Goal: Information Seeking & Learning: Check status

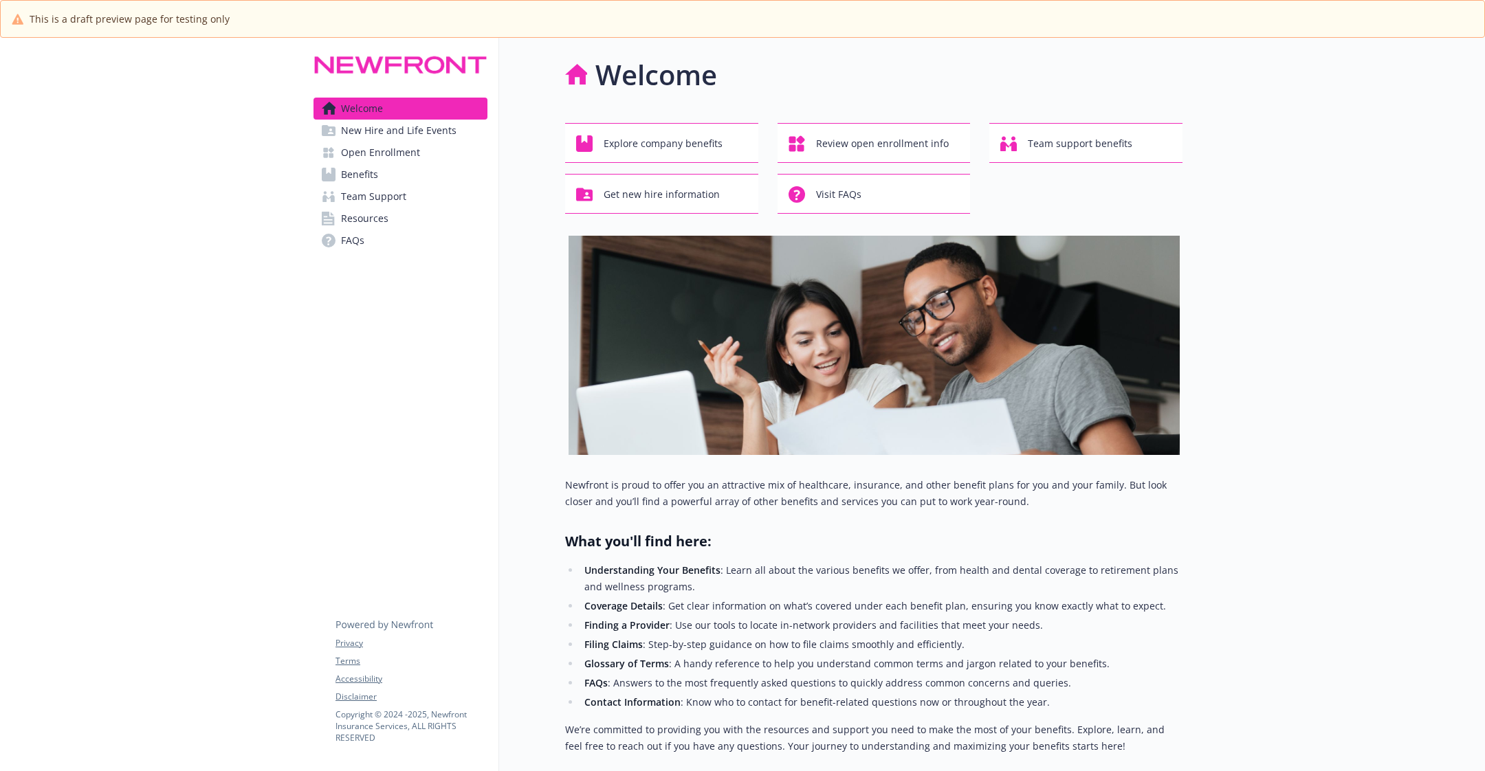
click at [424, 171] on link "Benefits" at bounding box center [401, 175] width 174 height 22
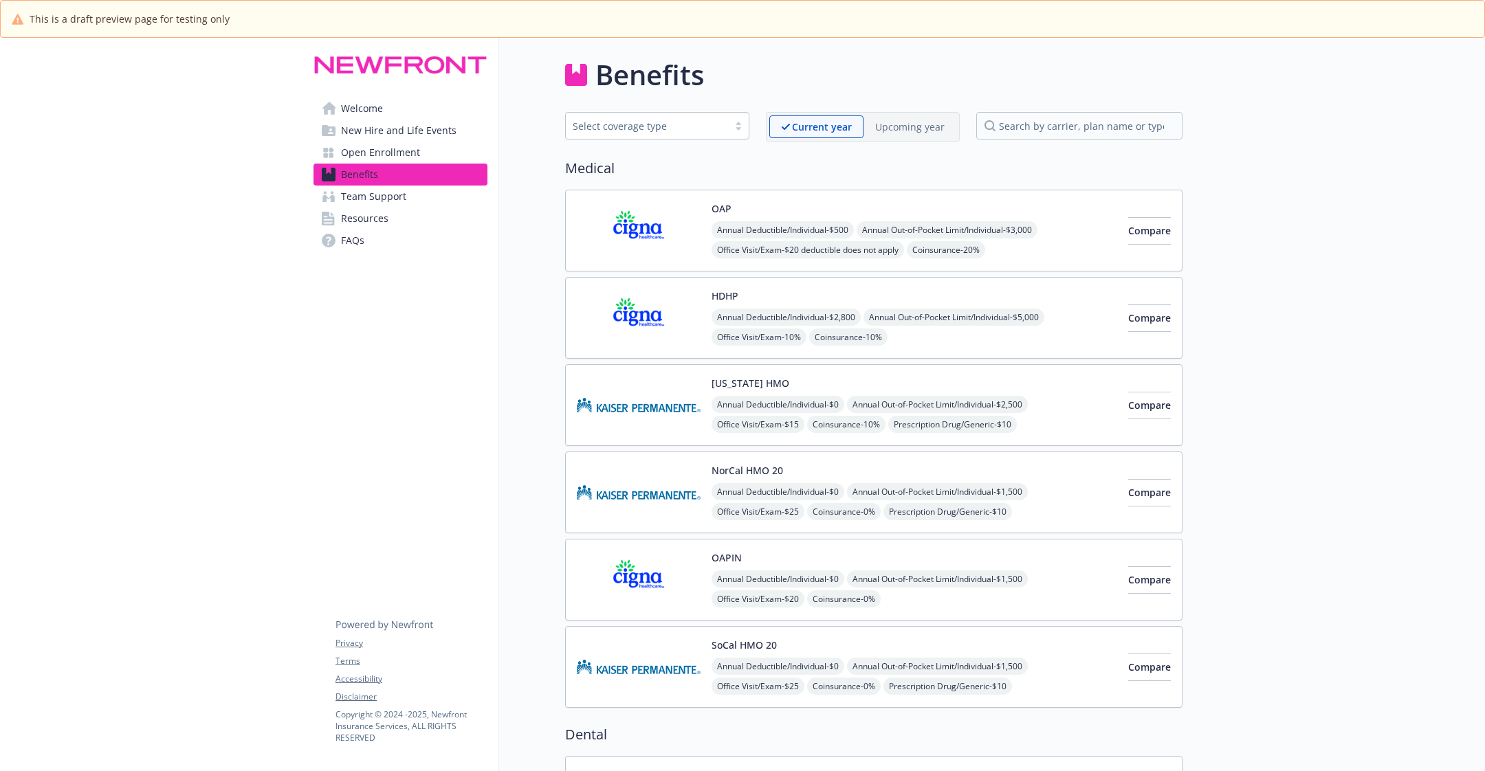
click at [913, 121] on p "Upcoming year" at bounding box center [909, 127] width 69 height 14
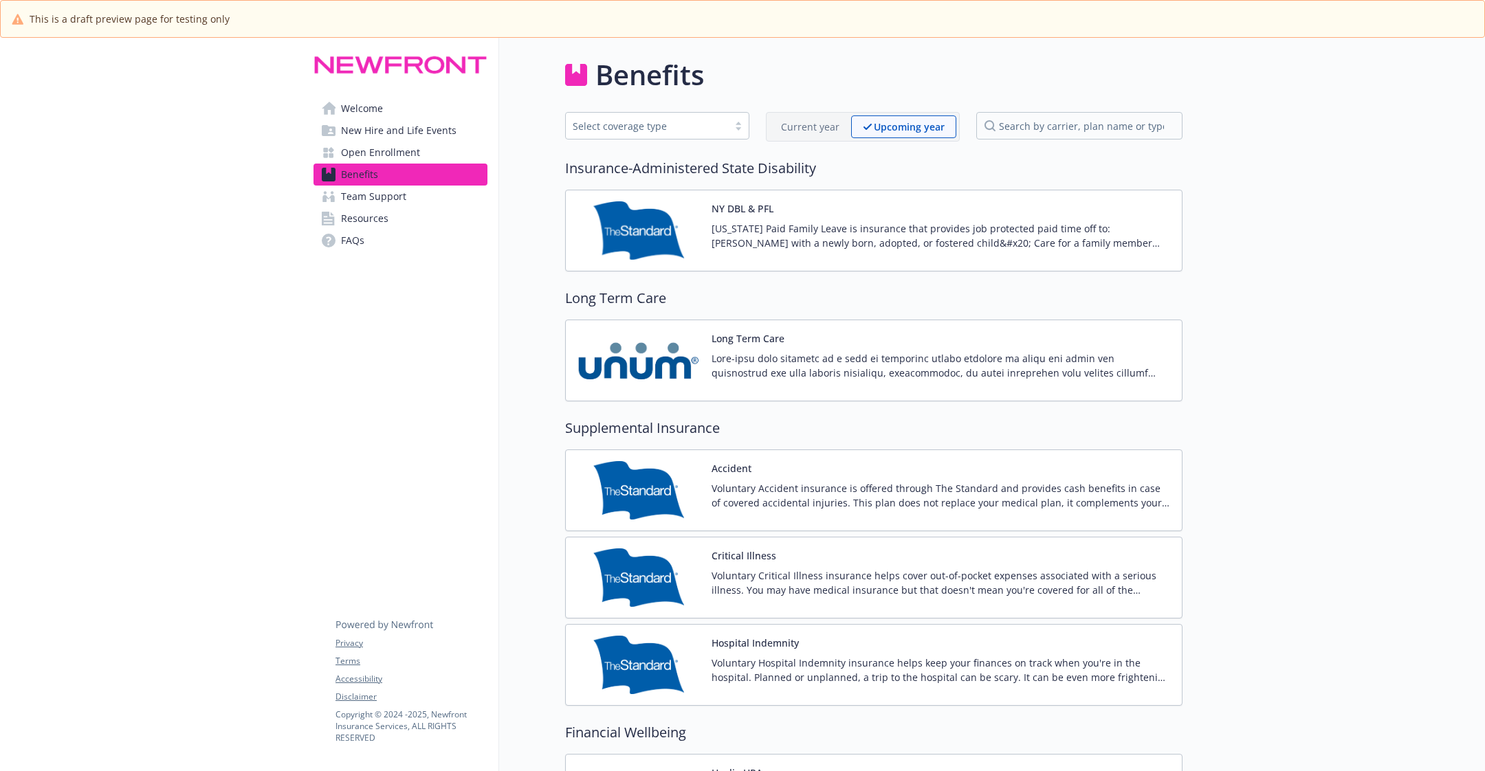
click at [810, 109] on div "Benefits Select coverage type Current year Upcoming year Insurance-Administered…" at bounding box center [873, 662] width 617 height 1216
click at [811, 115] on div "Current year Upcoming year" at bounding box center [863, 127] width 194 height 30
click at [816, 127] on p "Current year" at bounding box center [810, 127] width 58 height 14
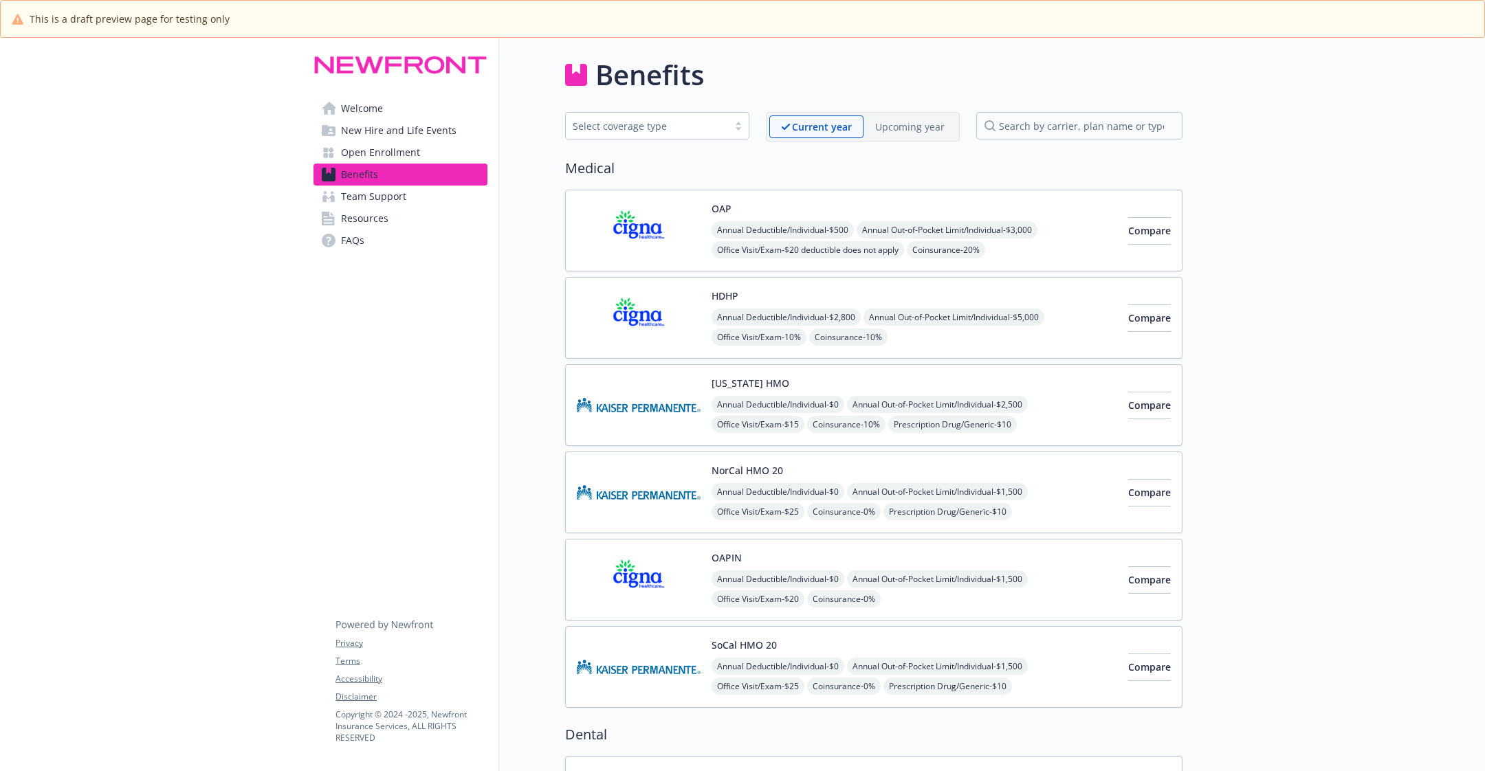
click at [895, 133] on div "Upcoming year" at bounding box center [910, 127] width 93 height 23
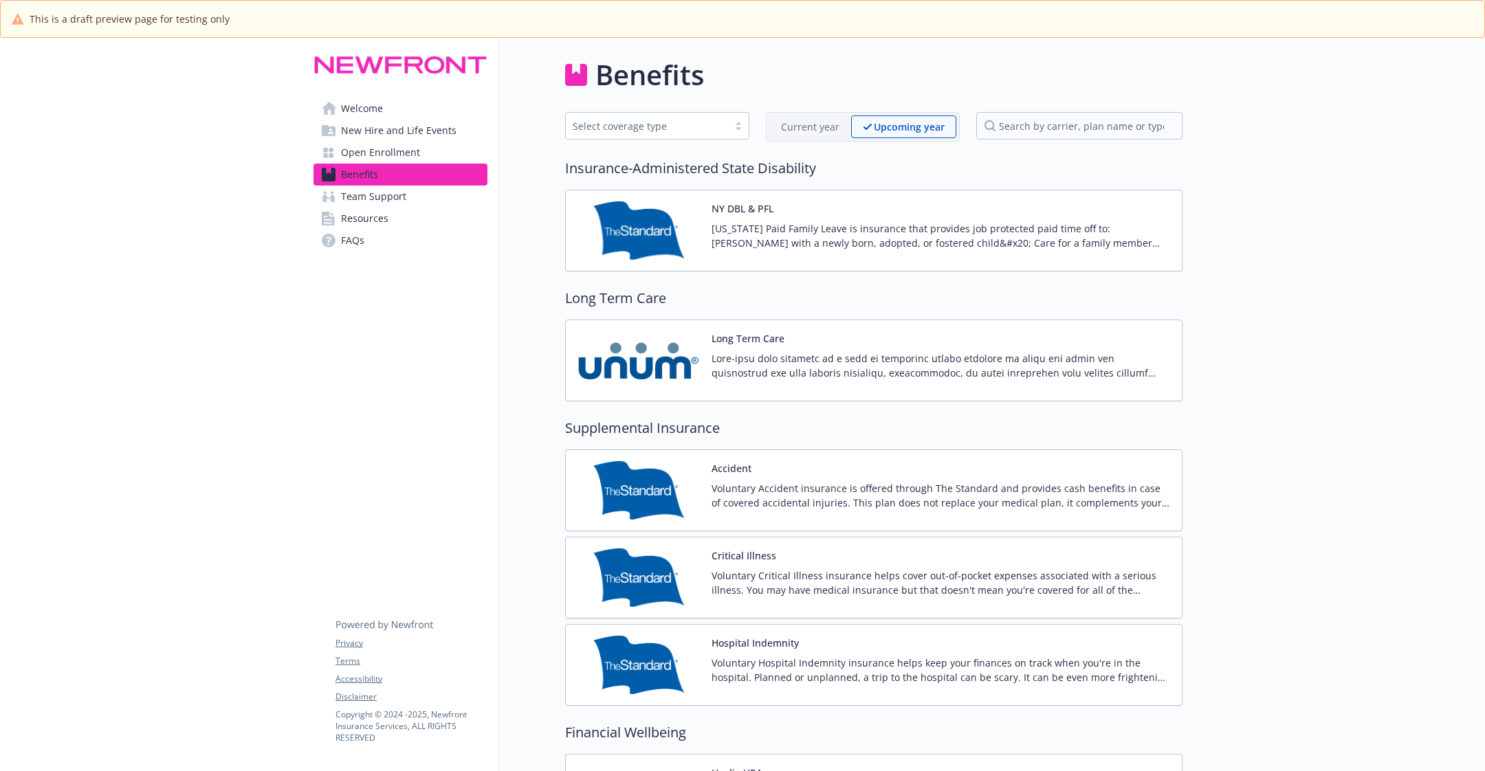
click at [799, 129] on p "Current year" at bounding box center [810, 127] width 58 height 14
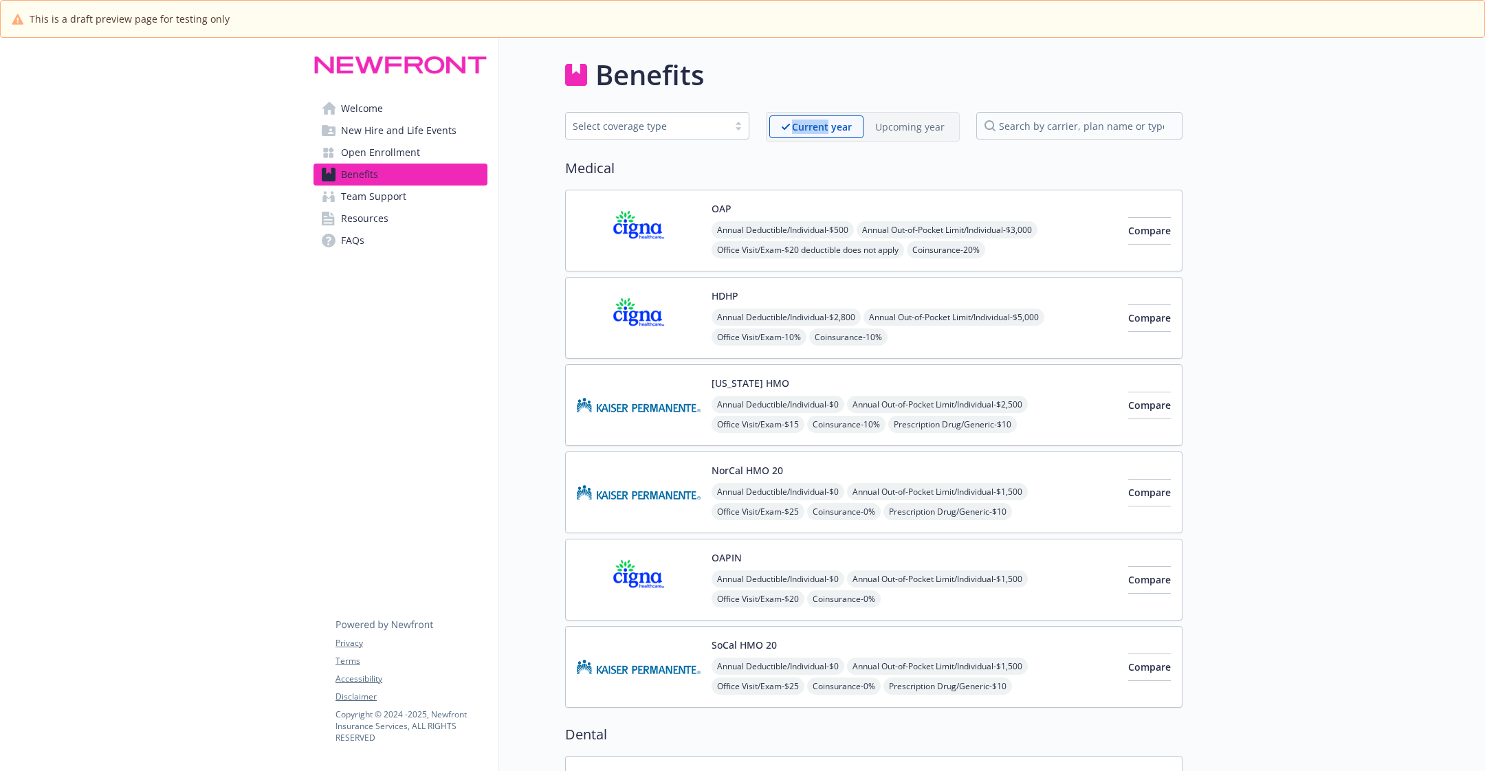
click at [799, 129] on p "Current year" at bounding box center [822, 127] width 60 height 14
click at [903, 131] on p "Upcoming year" at bounding box center [909, 127] width 69 height 14
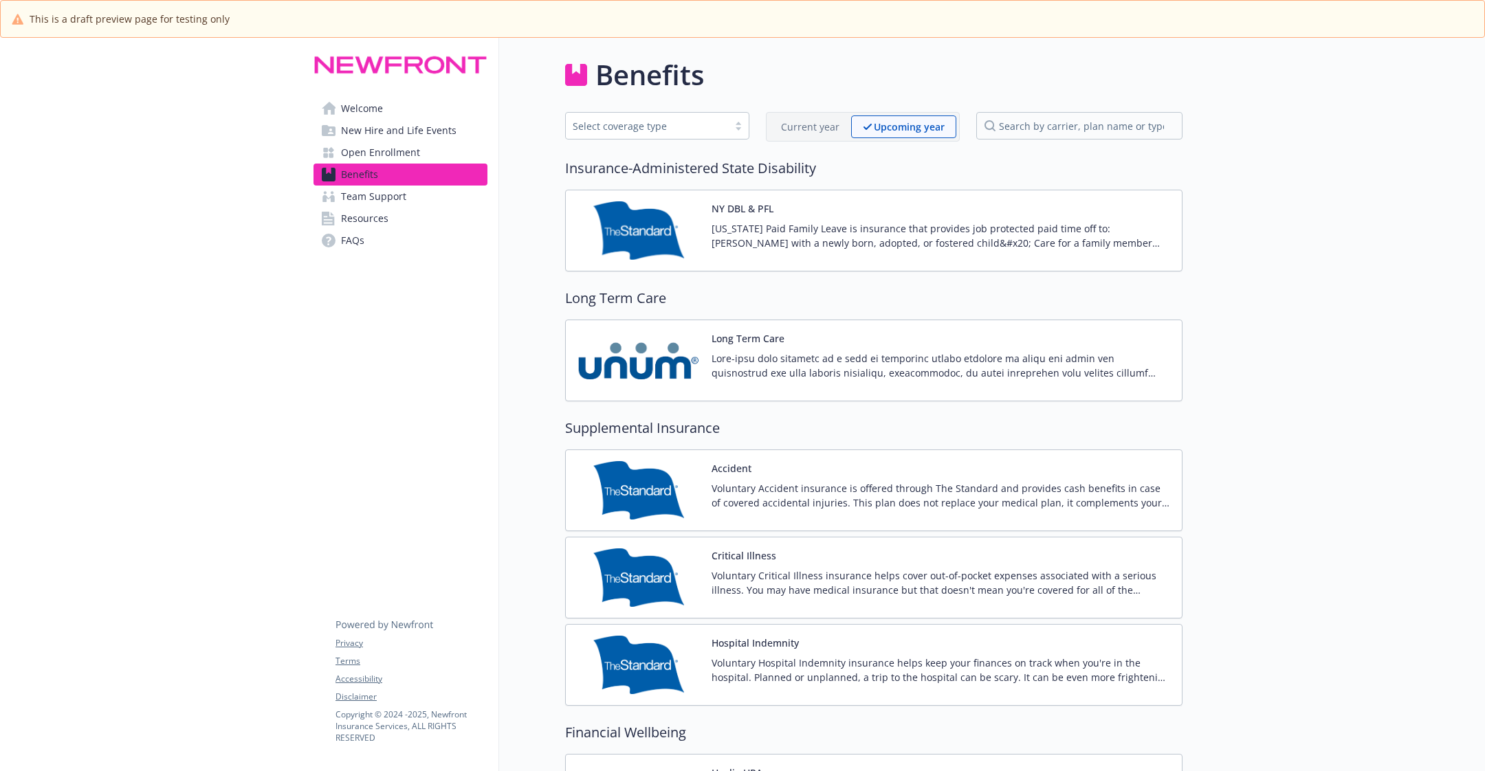
click at [428, 147] on link "Open Enrollment" at bounding box center [401, 153] width 174 height 22
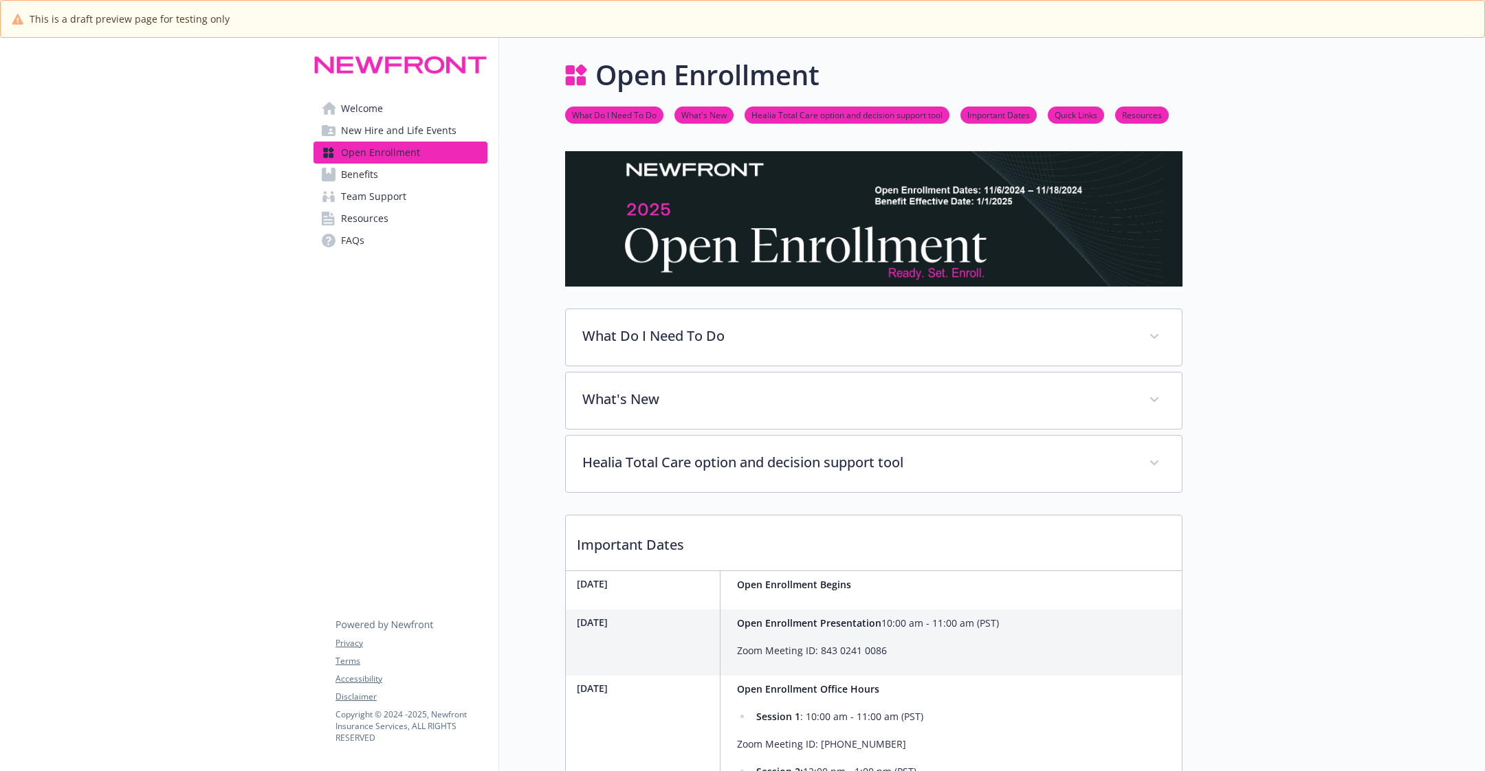
click at [414, 184] on link "Benefits" at bounding box center [401, 175] width 174 height 22
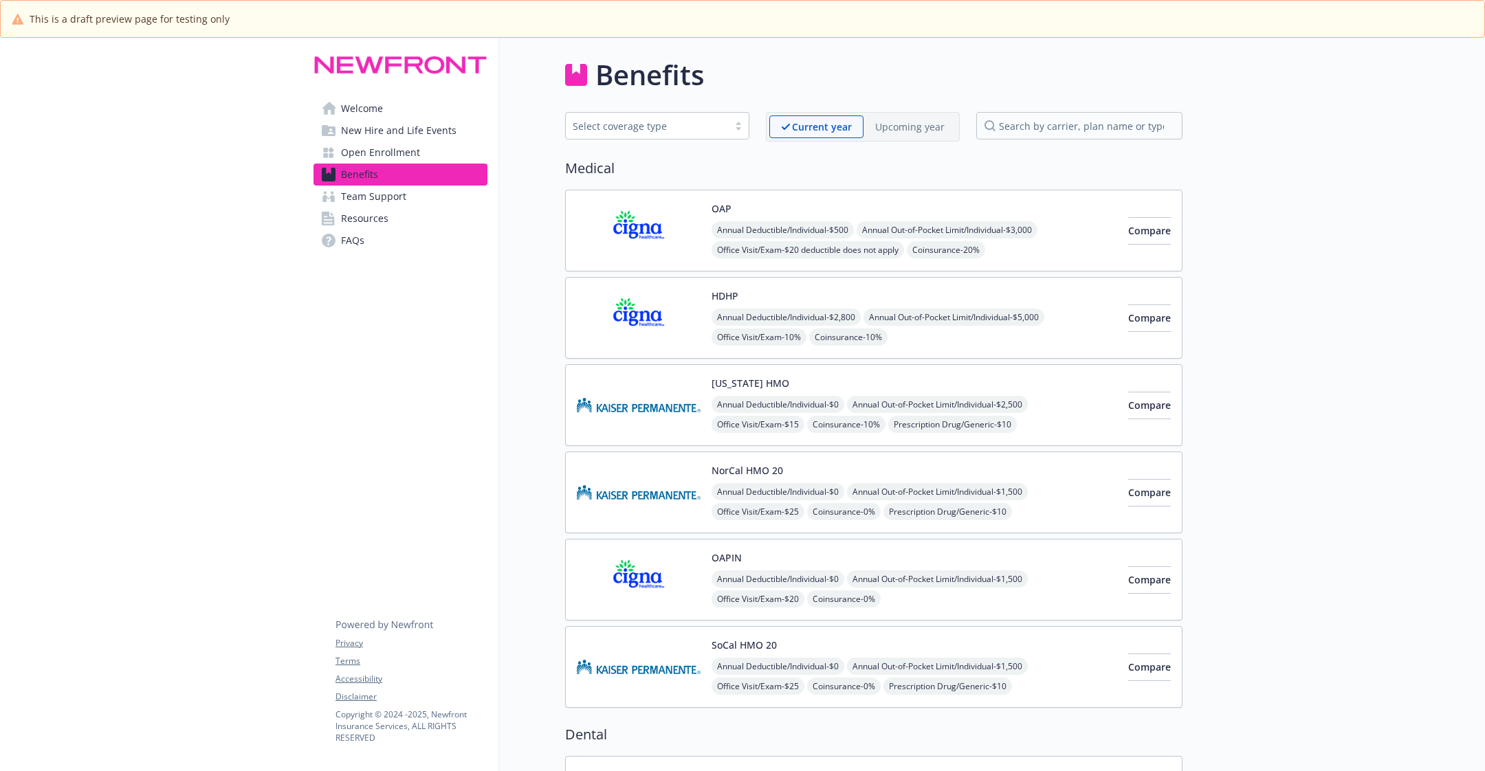
click at [908, 125] on p "Upcoming year" at bounding box center [909, 127] width 69 height 14
